Goal: Task Accomplishment & Management: Manage account settings

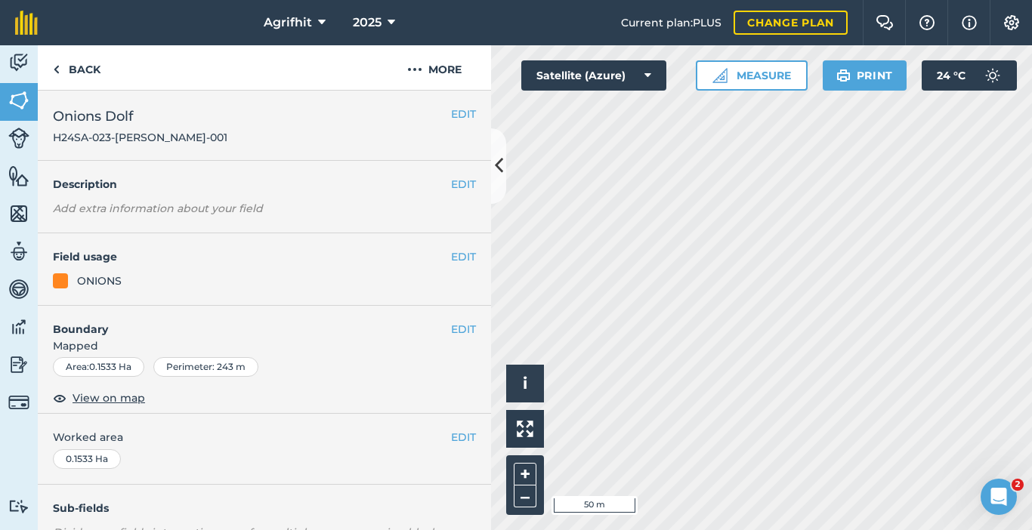
scroll to position [345, 0]
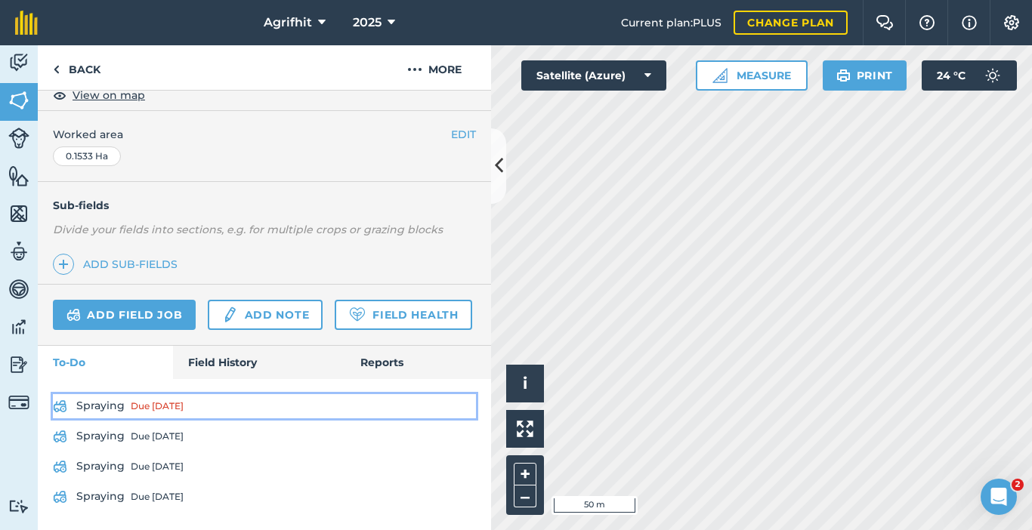
click at [142, 403] on div "Due [DATE]" at bounding box center [157, 406] width 53 height 12
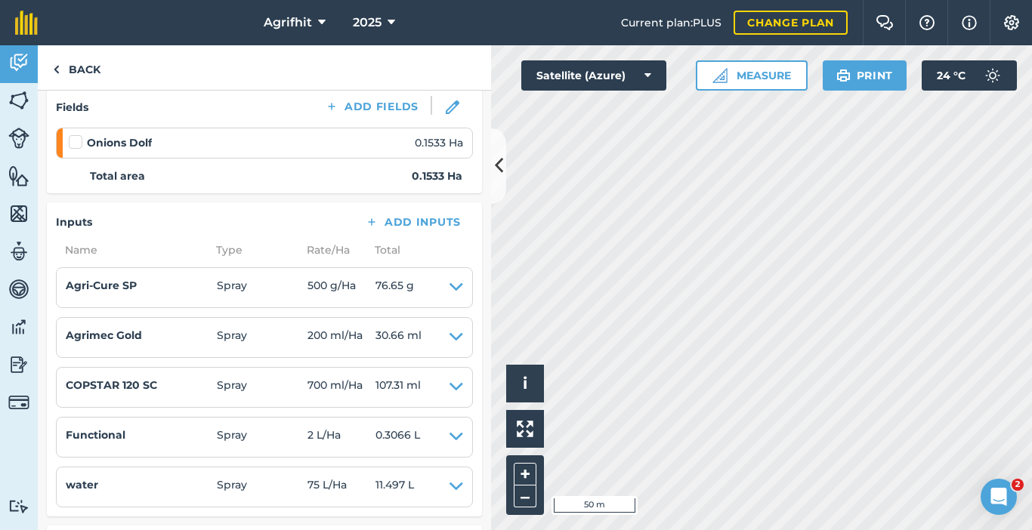
scroll to position [227, 0]
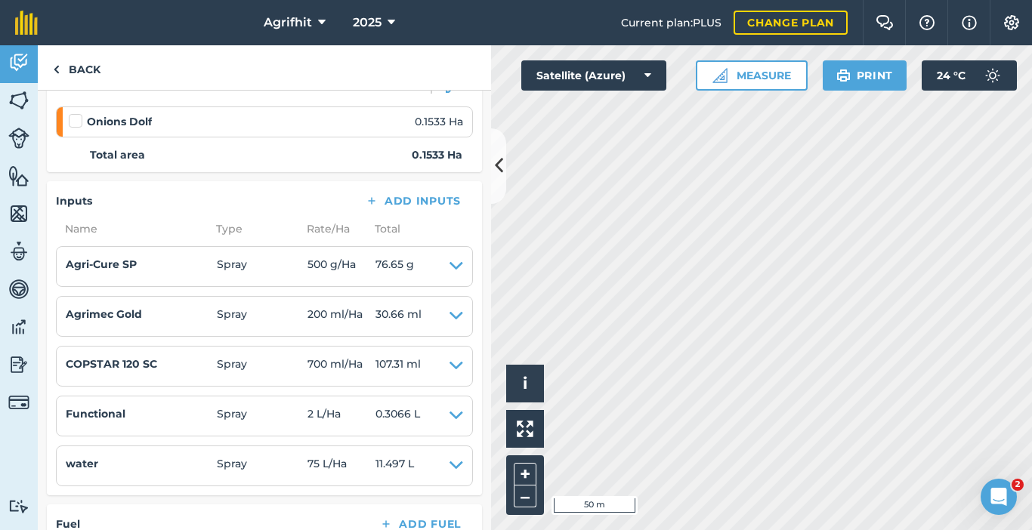
click at [75, 113] on label at bounding box center [78, 113] width 18 height 0
click at [75, 122] on input "checkbox" at bounding box center [74, 118] width 10 height 10
checkbox input "false"
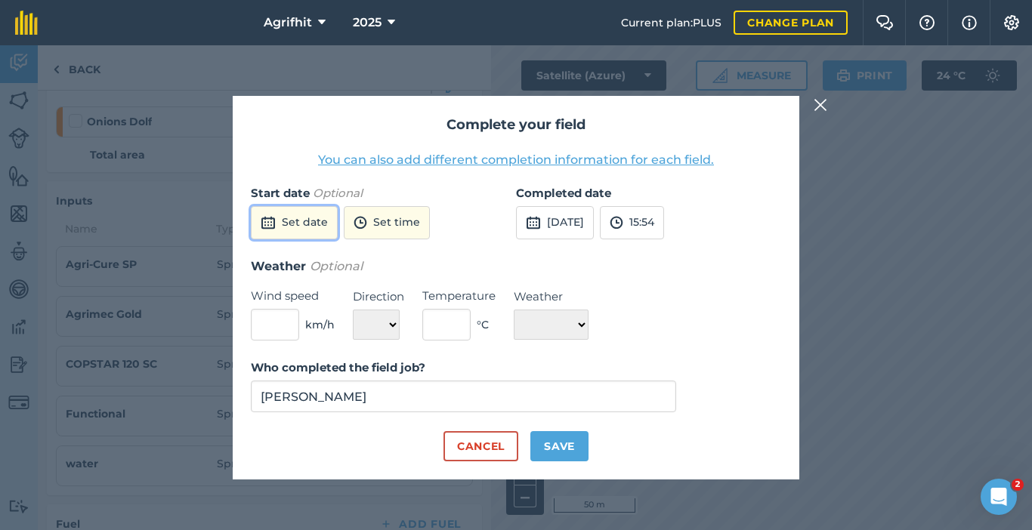
click at [307, 218] on button "Set date" at bounding box center [294, 222] width 87 height 33
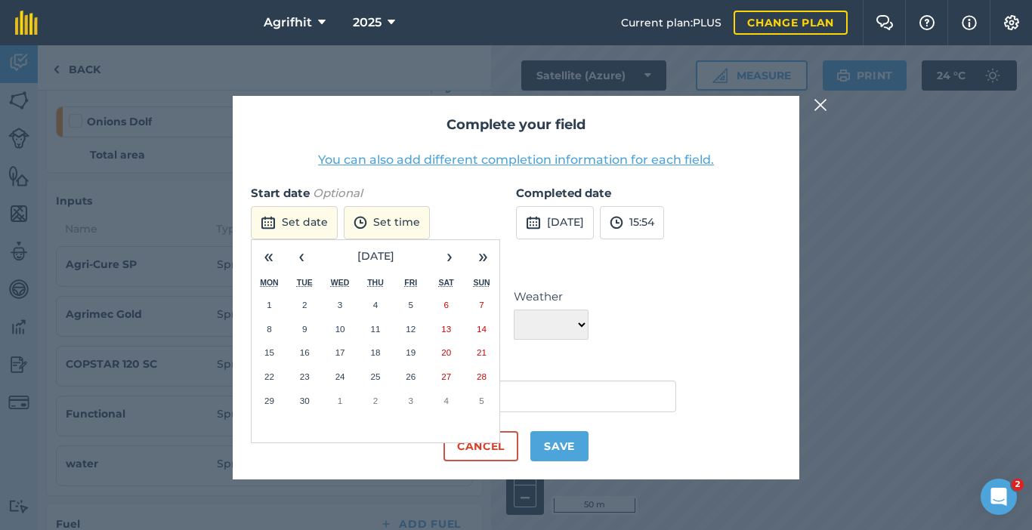
click at [379, 330] on abbr "11" at bounding box center [375, 329] width 10 height 10
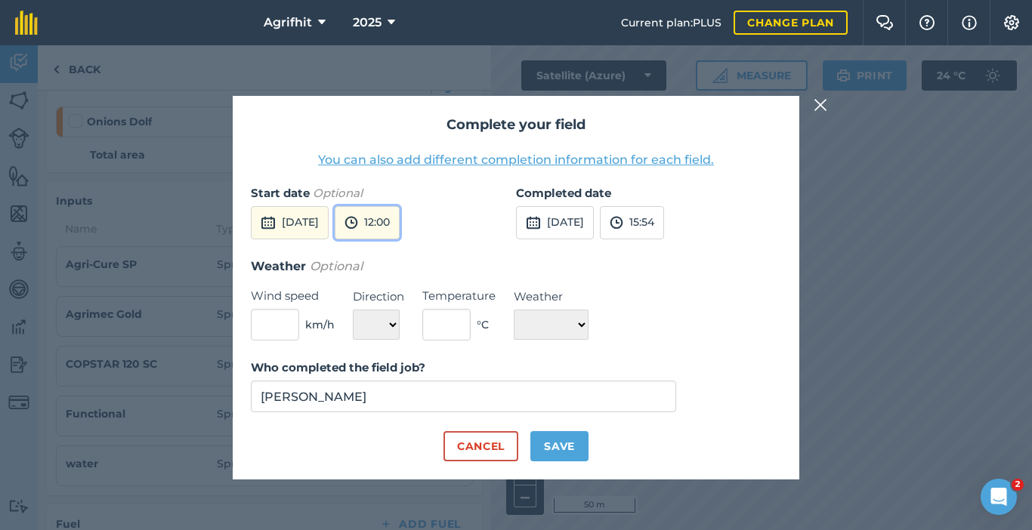
click at [400, 220] on button "12:00" at bounding box center [367, 222] width 65 height 33
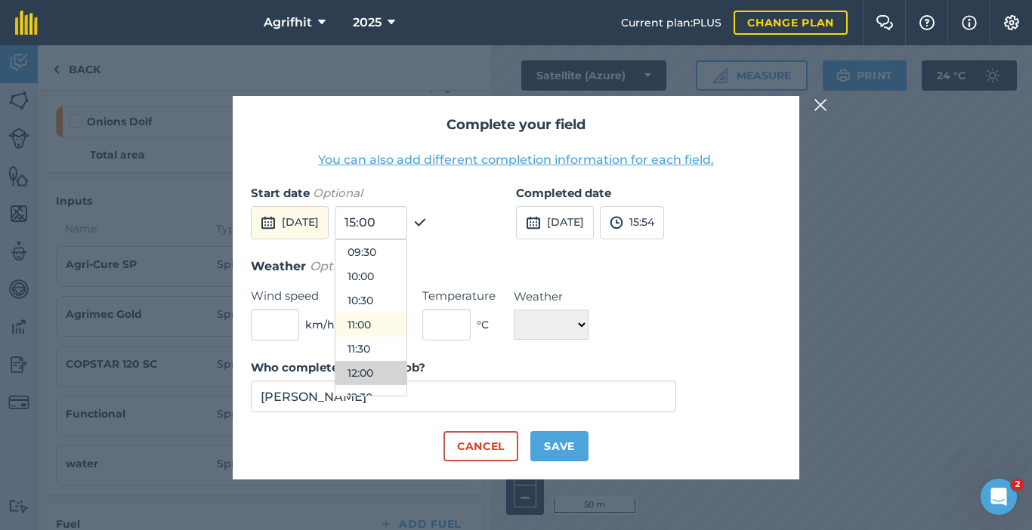
scroll to position [432, 0]
click at [394, 286] on button "09:30" at bounding box center [370, 279] width 71 height 24
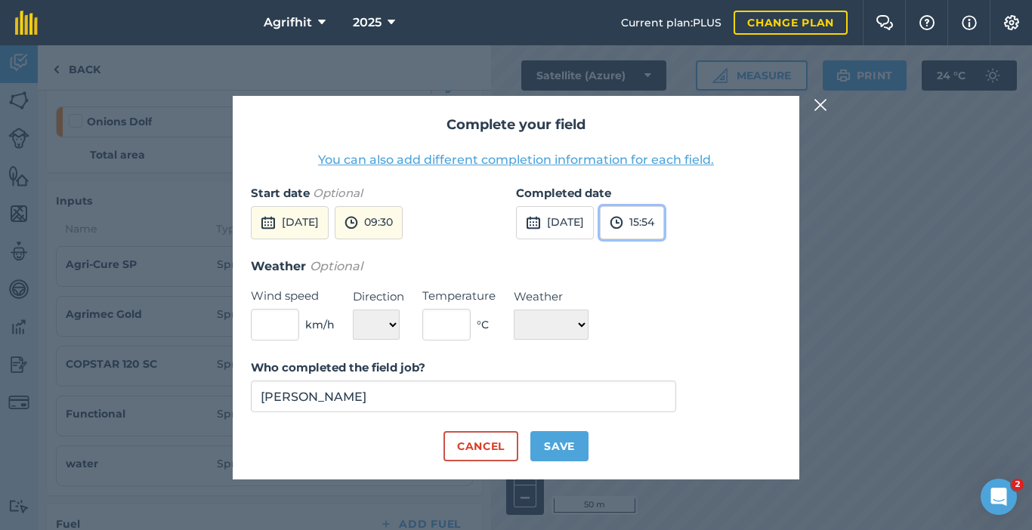
click at [664, 221] on button "15:54" at bounding box center [632, 222] width 64 height 33
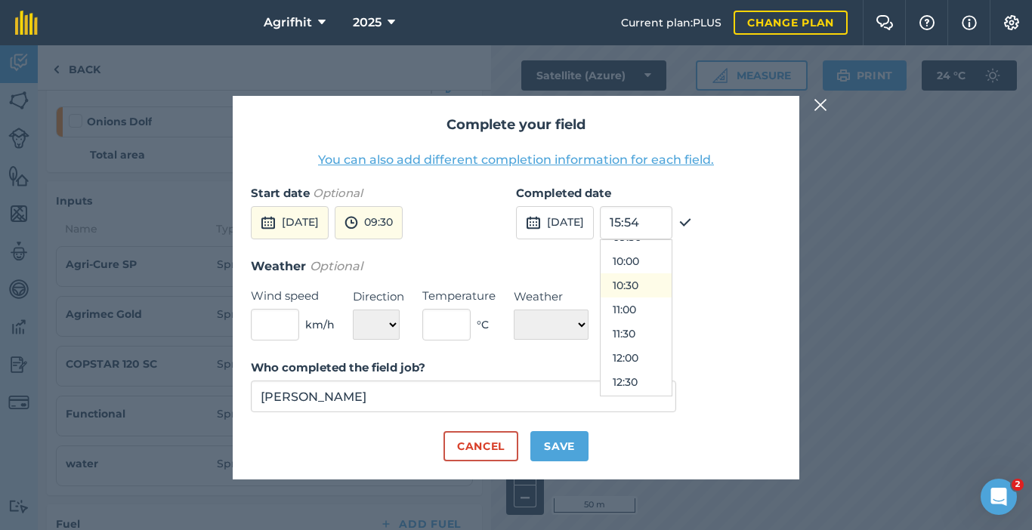
scroll to position [399, 0]
click at [666, 334] on button "10:00" at bounding box center [636, 337] width 71 height 24
click at [275, 333] on input "text" at bounding box center [275, 325] width 48 height 32
type input "2"
click at [391, 323] on select "N NE E SE S SW W NW" at bounding box center [376, 325] width 47 height 30
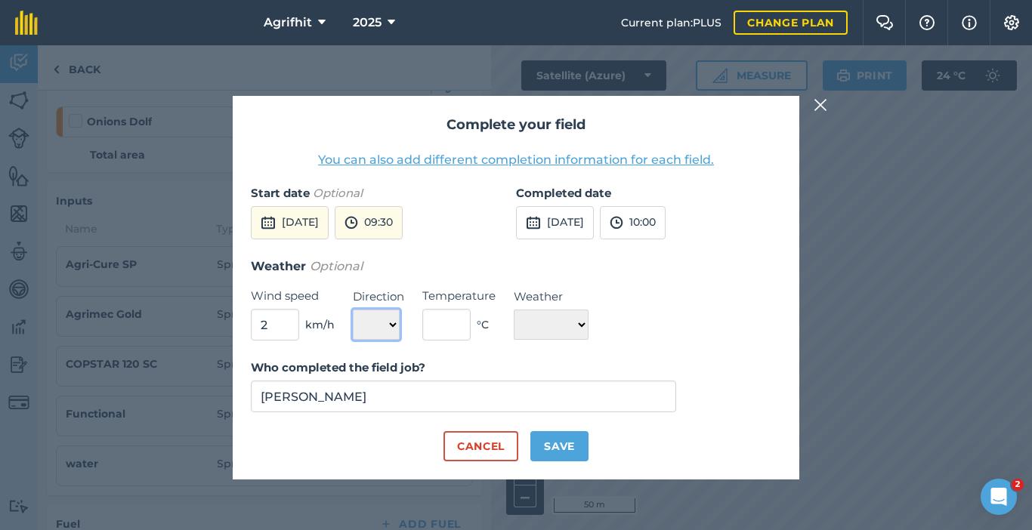
select select "NW"
click at [353, 310] on select "N NE E SE S SW W NW" at bounding box center [376, 325] width 47 height 30
click at [449, 329] on input "text" at bounding box center [446, 325] width 48 height 32
type input "3"
type input "27"
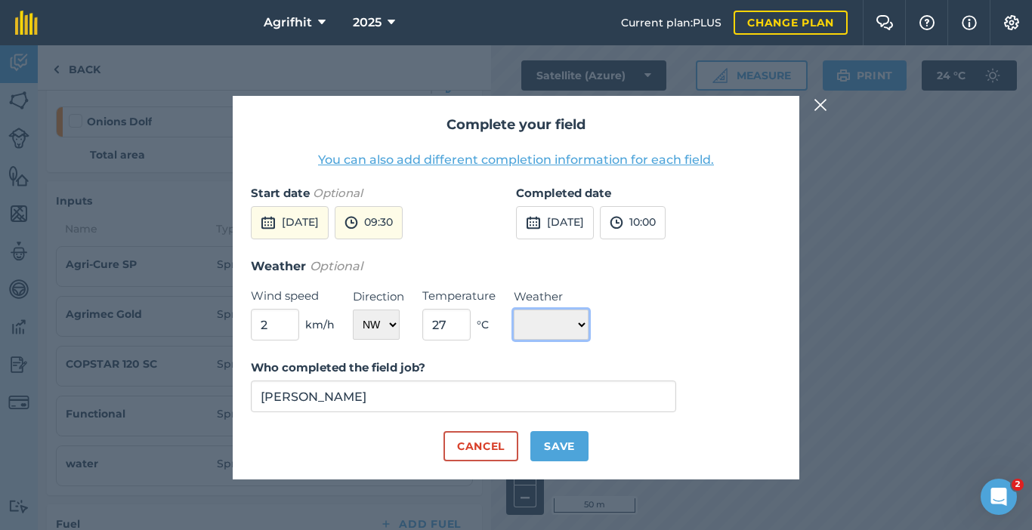
click at [587, 332] on select "☀️ Sunny 🌧 Rainy ⛅️ Cloudy 🌨 Snow ❄️ Icy" at bounding box center [551, 325] width 75 height 30
select select "Sunny"
click at [514, 310] on select "☀️ Sunny 🌧 Rainy ⛅️ Cloudy 🌨 Snow ❄️ Icy" at bounding box center [551, 325] width 75 height 30
click at [556, 450] on button "Save" at bounding box center [559, 446] width 58 height 30
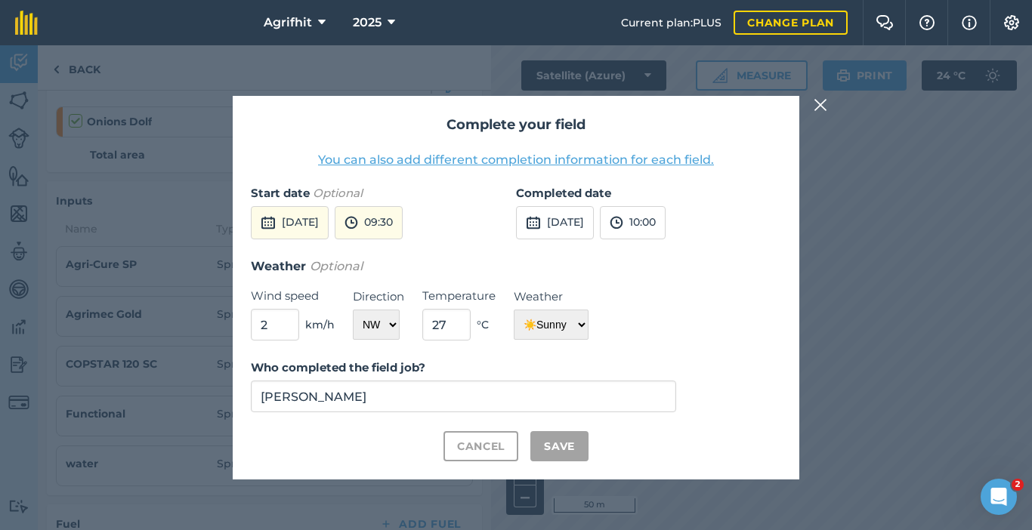
checkbox input "true"
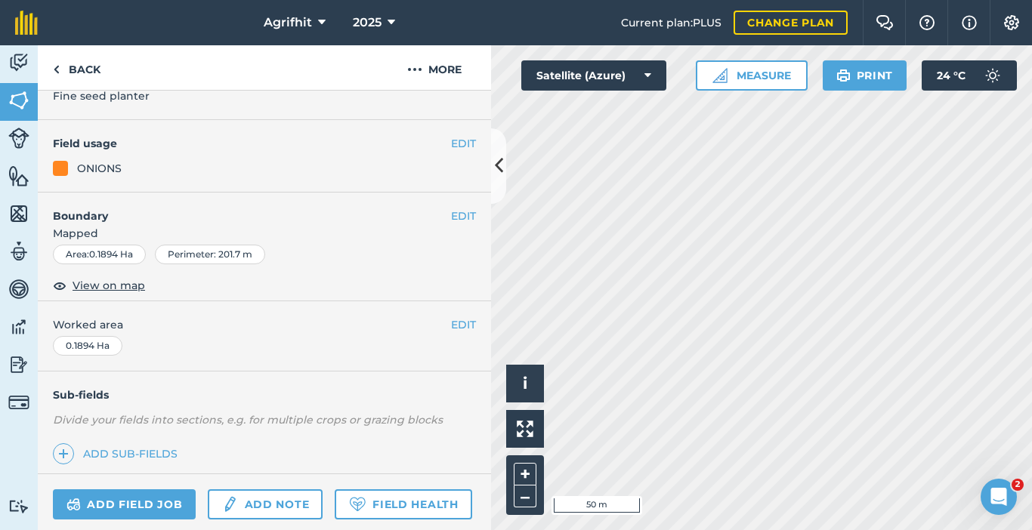
scroll to position [412, 0]
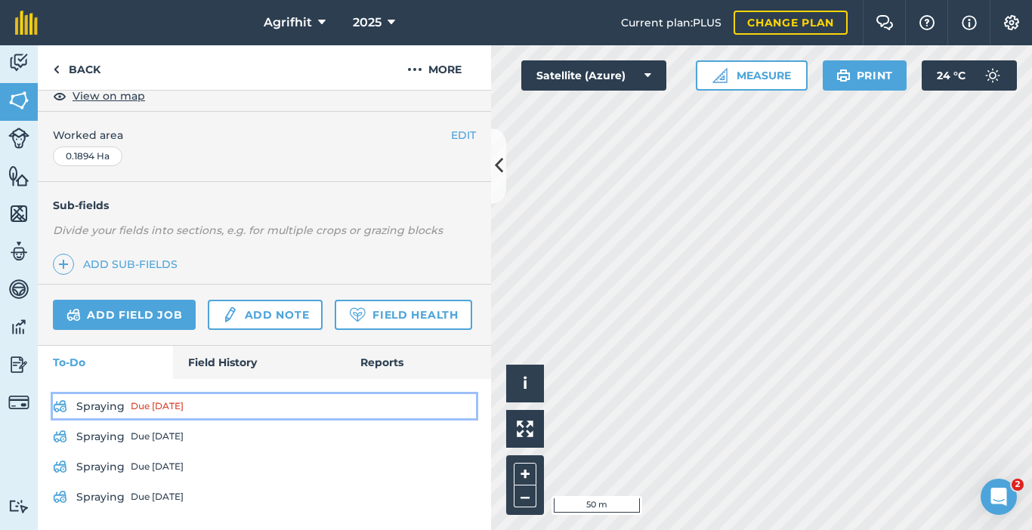
click at [147, 402] on div "Due [DATE]" at bounding box center [157, 406] width 53 height 12
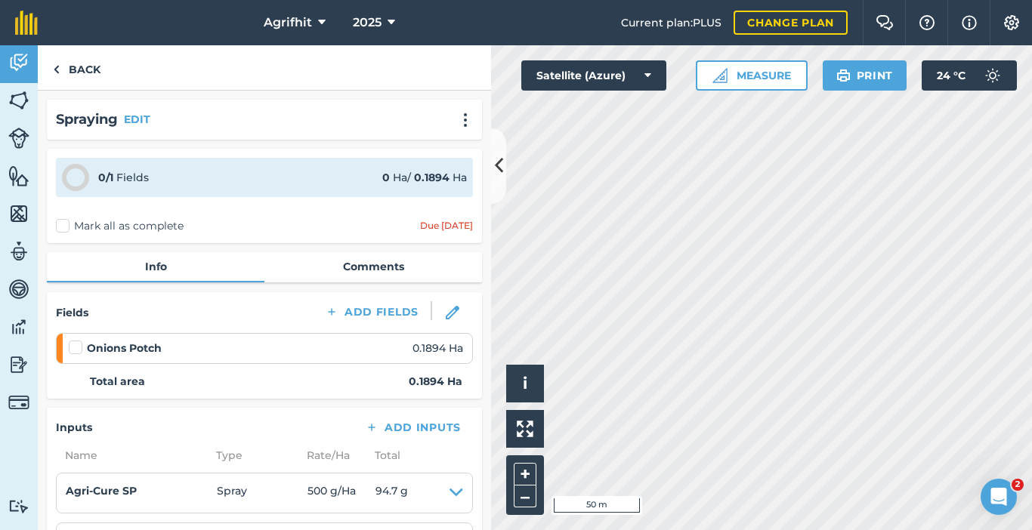
click at [75, 340] on label at bounding box center [78, 340] width 18 height 0
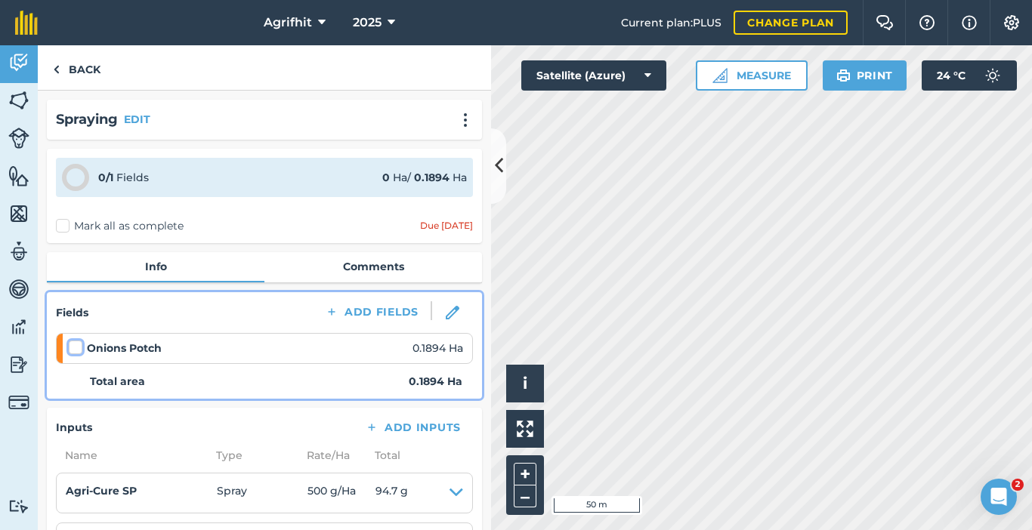
click at [75, 344] on input "checkbox" at bounding box center [74, 345] width 10 height 10
checkbox input "false"
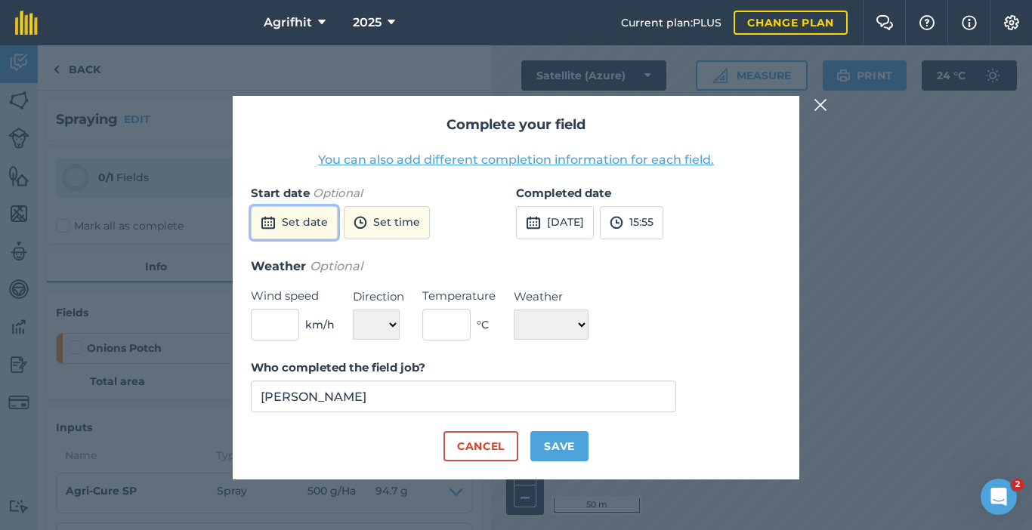
click at [314, 230] on button "Set date" at bounding box center [294, 222] width 87 height 33
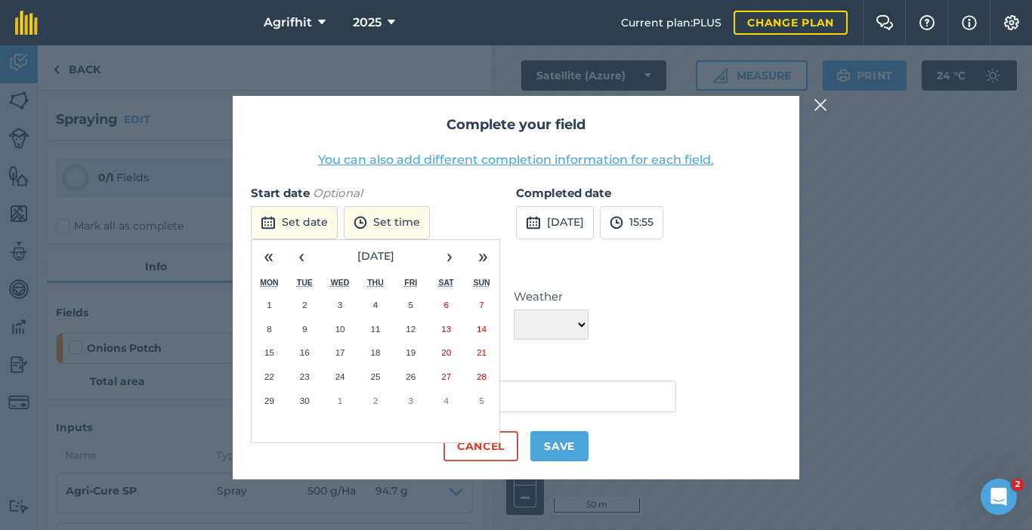
click at [375, 328] on abbr "11" at bounding box center [375, 329] width 10 height 10
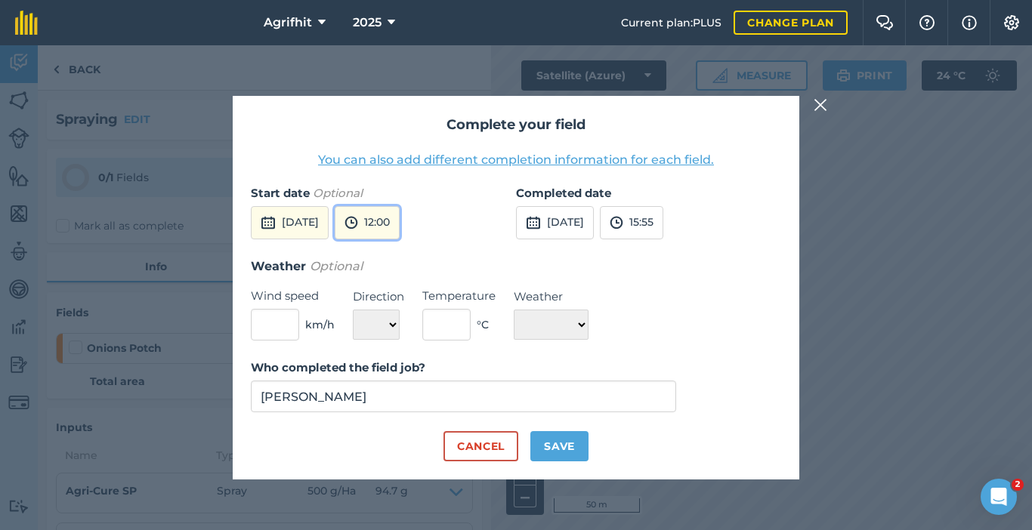
click at [400, 230] on button "12:00" at bounding box center [367, 222] width 65 height 33
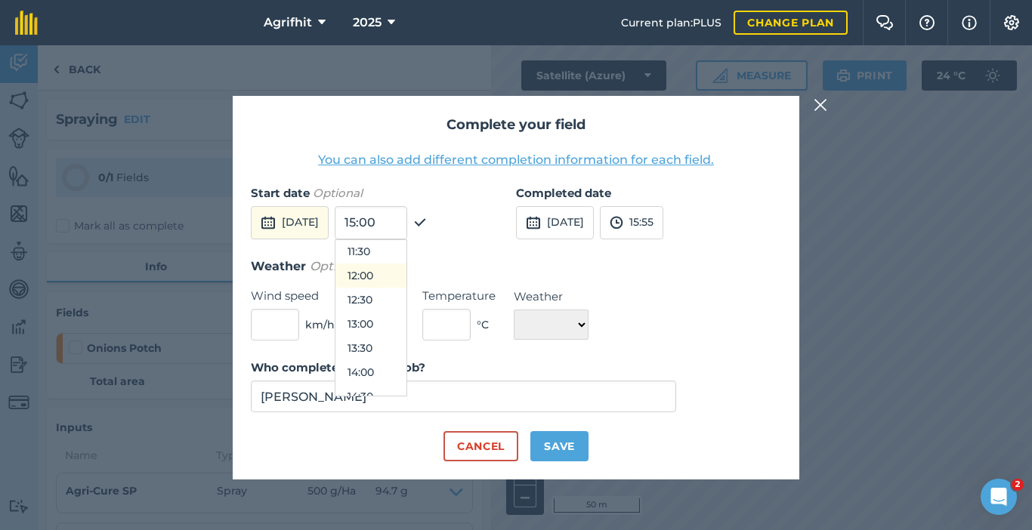
scroll to position [583, 0]
click at [396, 364] on button "14:30" at bounding box center [370, 370] width 71 height 24
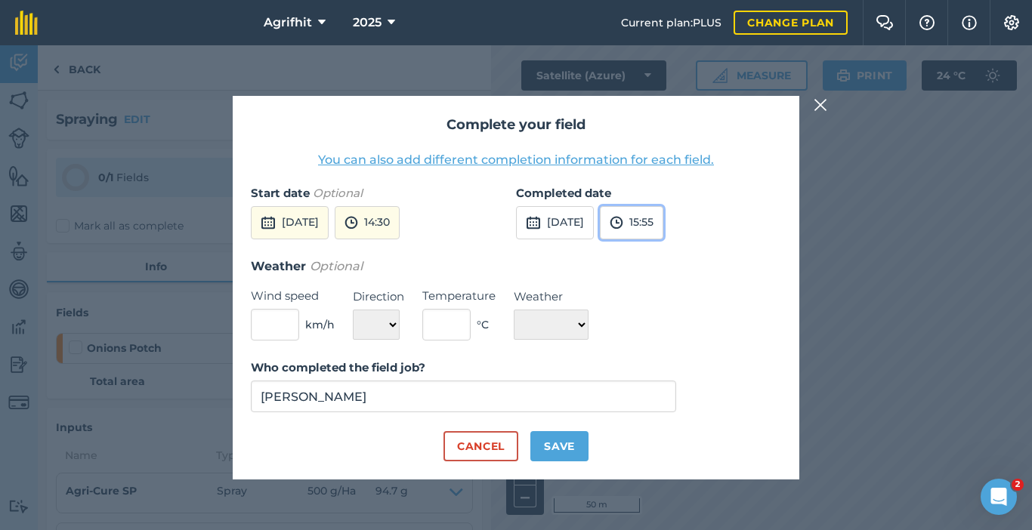
click at [663, 225] on button "15:55" at bounding box center [631, 222] width 63 height 33
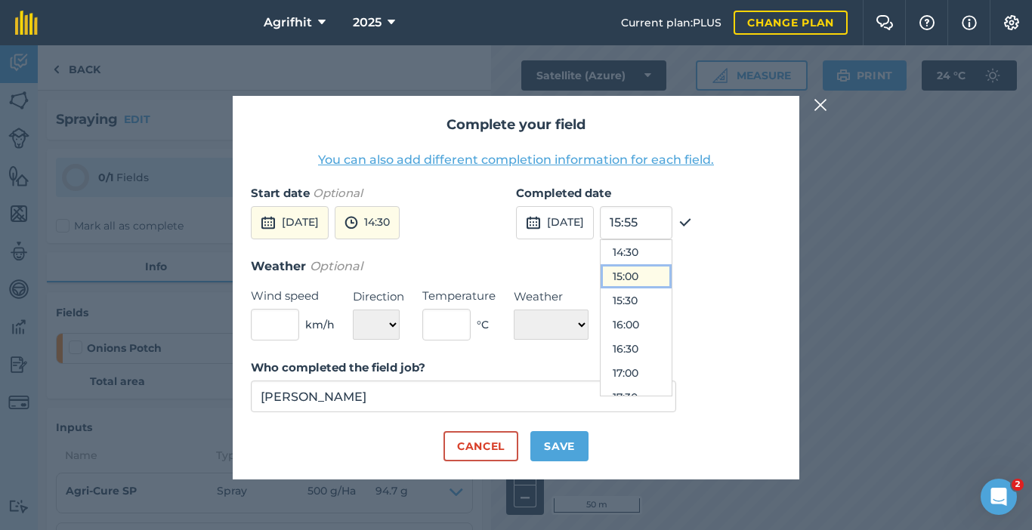
click at [663, 280] on button "15:00" at bounding box center [636, 276] width 71 height 24
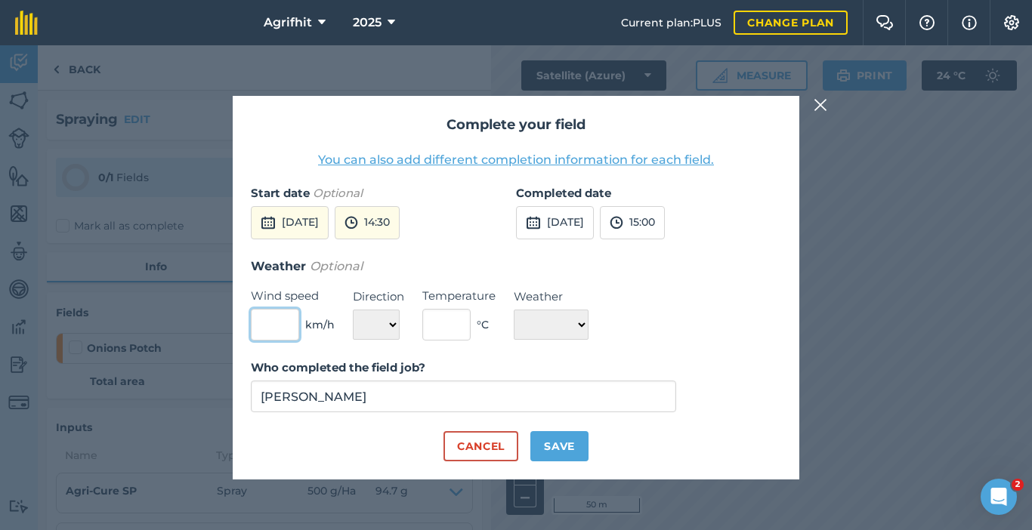
click at [279, 322] on input "text" at bounding box center [275, 325] width 48 height 32
type input "2"
type input "1"
click at [395, 325] on select "N NE E SE S SW W NW" at bounding box center [376, 325] width 47 height 30
select select "NW"
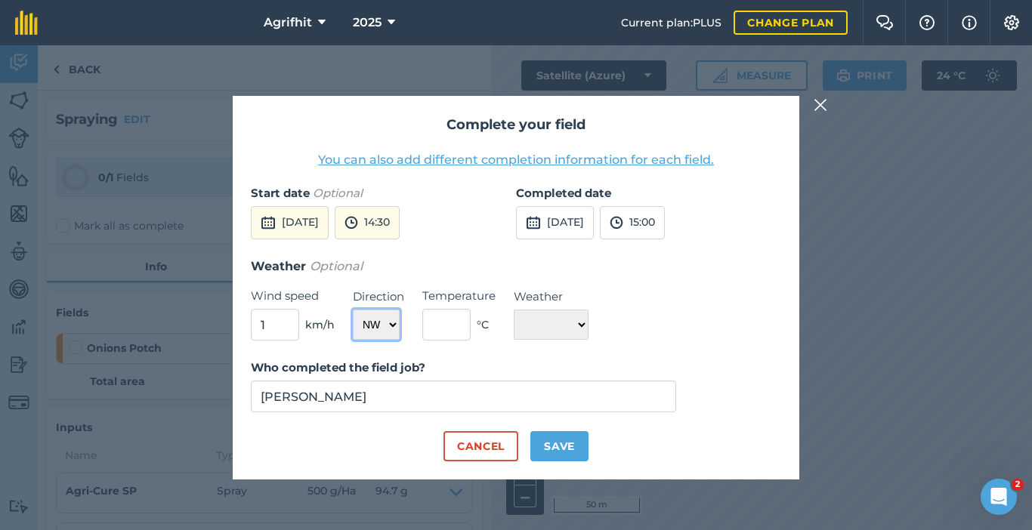
click at [353, 310] on select "N NE E SE S SW W NW" at bounding box center [376, 325] width 47 height 30
click at [441, 322] on input "text" at bounding box center [446, 325] width 48 height 32
type input "30"
click at [589, 326] on select "☀️ Sunny 🌧 Rainy ⛅️ Cloudy 🌨 Snow ❄️ Icy" at bounding box center [551, 325] width 75 height 30
select select "Sunny"
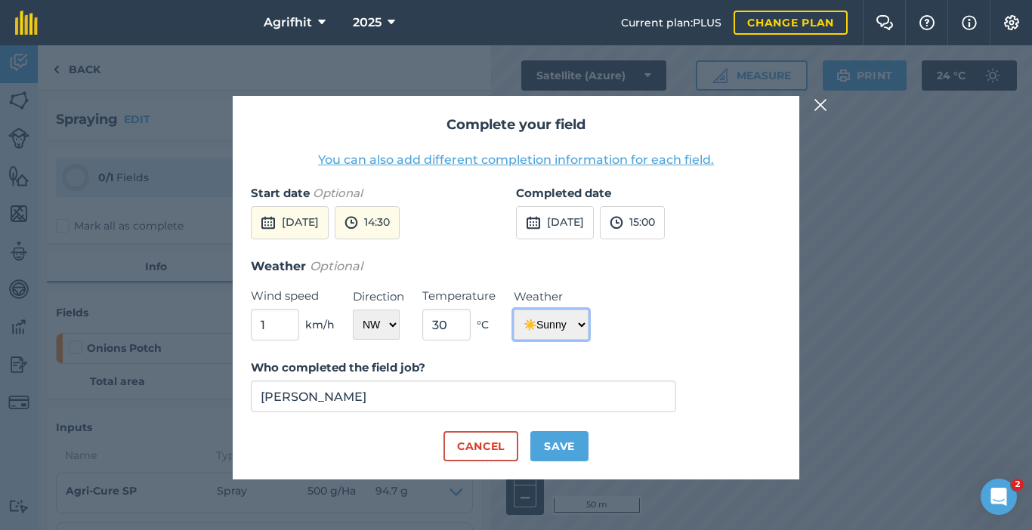
click at [514, 310] on select "☀️ Sunny 🌧 Rainy ⛅️ Cloudy 🌨 Snow ❄️ Icy" at bounding box center [551, 325] width 75 height 30
click at [571, 446] on button "Save" at bounding box center [559, 446] width 58 height 30
checkbox input "true"
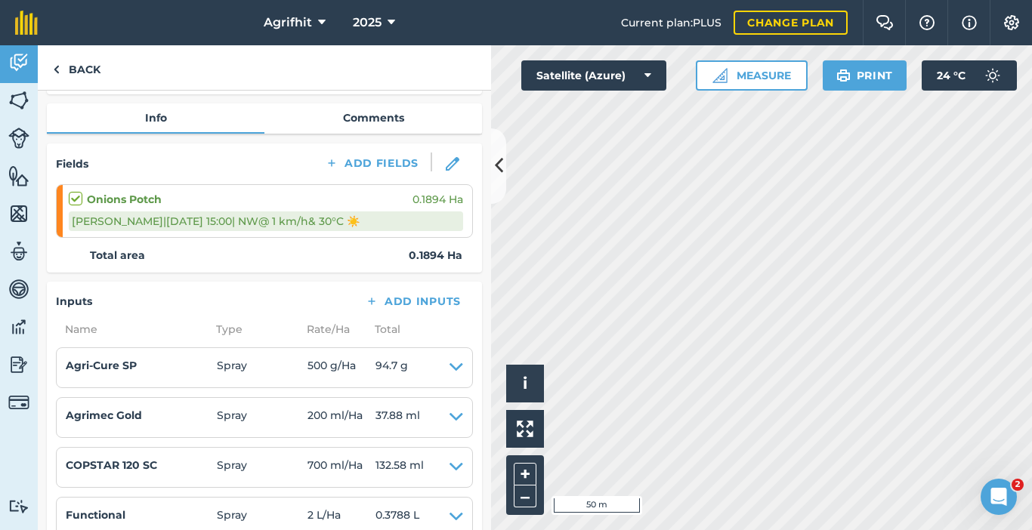
scroll to position [511, 0]
